Goal: Information Seeking & Learning: Learn about a topic

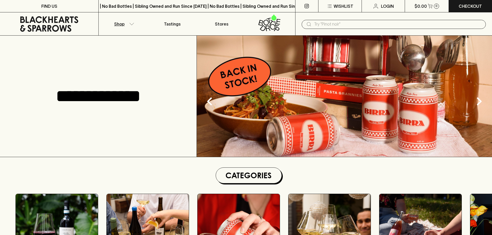
click at [137, 25] on button "Shop" at bounding box center [123, 23] width 49 height 23
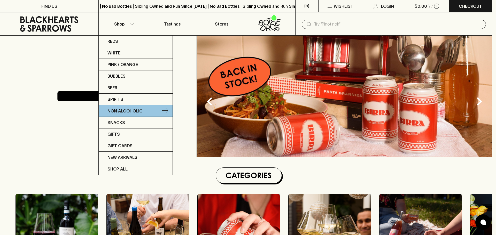
click at [133, 109] on p "Non Alcoholic" at bounding box center [124, 111] width 35 height 6
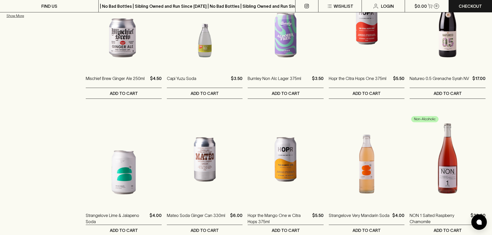
scroll to position [465, 0]
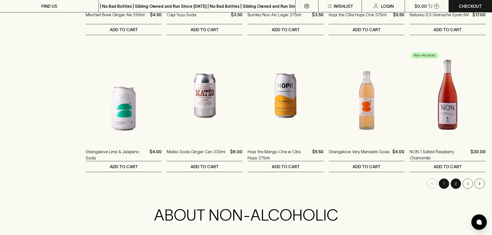
click at [456, 184] on button "2" at bounding box center [455, 184] width 10 height 10
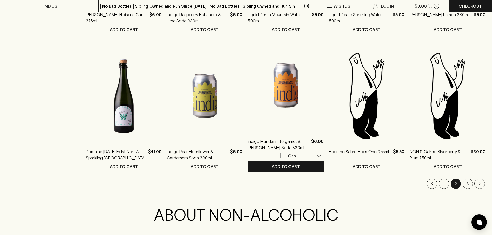
scroll to position [568, 0]
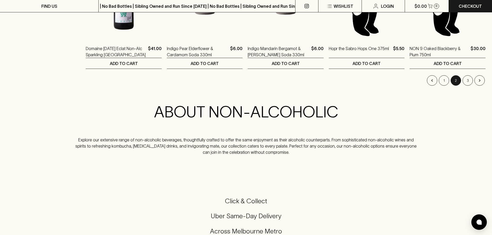
click at [462, 80] on li "3" at bounding box center [467, 80] width 12 height 10
click at [464, 81] on button "3" at bounding box center [467, 80] width 10 height 10
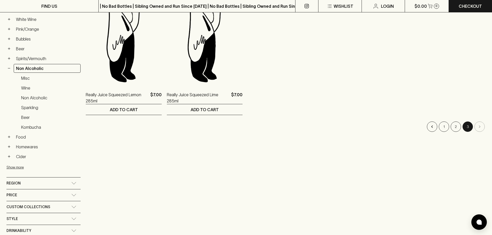
scroll to position [103, 0]
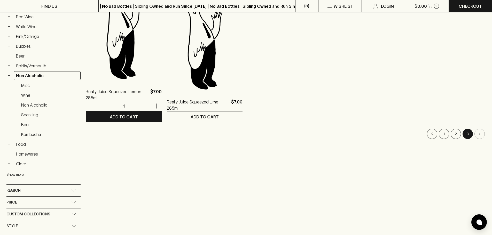
click at [134, 62] on img at bounding box center [124, 35] width 76 height 90
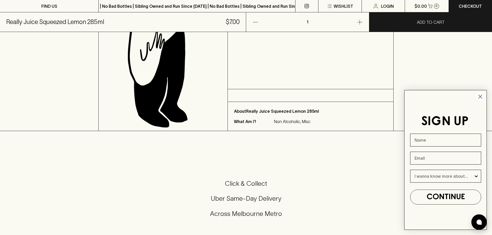
scroll to position [129, 0]
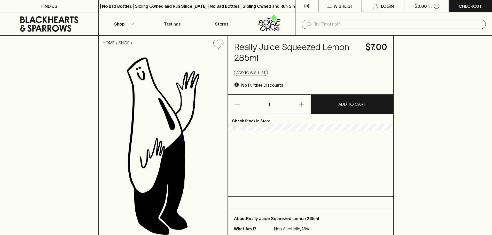
drag, startPoint x: 0, startPoint y: 0, endPoint x: 129, endPoint y: 24, distance: 130.8
click at [129, 24] on button "Shop" at bounding box center [123, 23] width 49 height 23
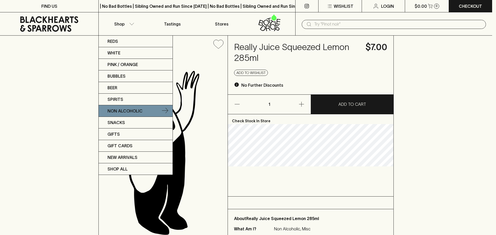
click at [143, 107] on link "Non Alcoholic" at bounding box center [136, 111] width 74 height 12
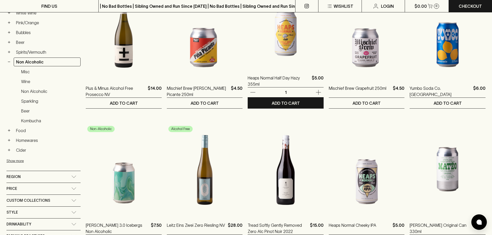
scroll to position [181, 0]
